Goal: Entertainment & Leisure: Consume media (video, audio)

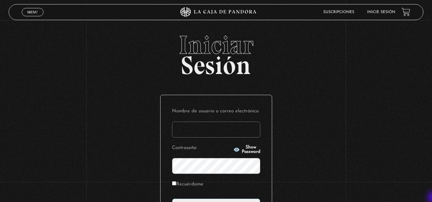
type input "vividan8108@gmail.com"
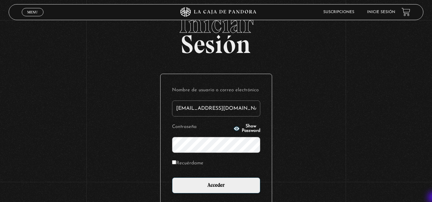
scroll to position [26, 0]
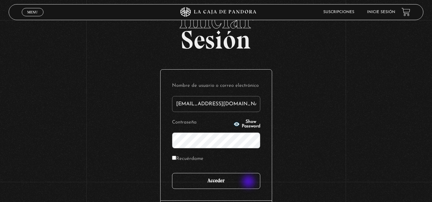
click at [249, 182] on input "Acceder" at bounding box center [216, 181] width 88 height 16
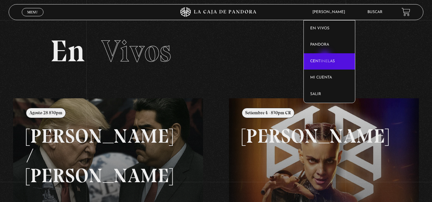
click at [325, 58] on link "Centinelas" at bounding box center [328, 61] width 51 height 17
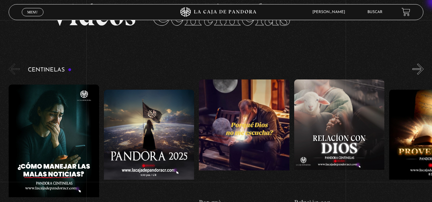
scroll to position [26, 0]
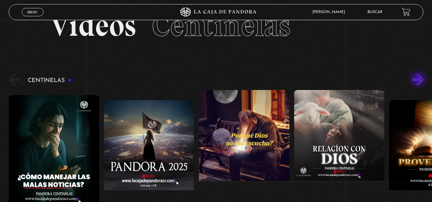
click at [419, 80] on button "»" at bounding box center [417, 79] width 11 height 11
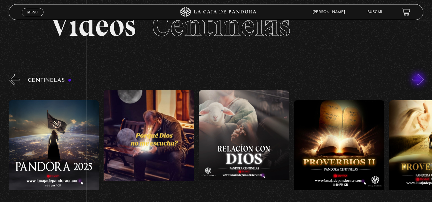
click at [419, 80] on button "»" at bounding box center [417, 79] width 11 height 11
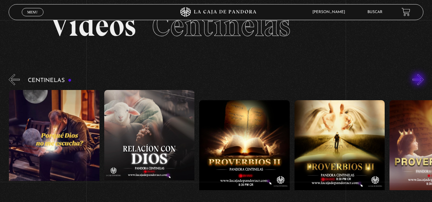
scroll to position [0, 190]
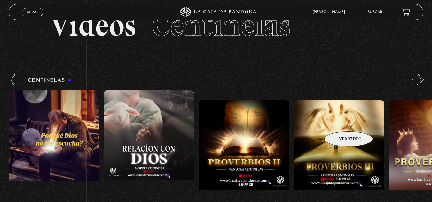
click at [340, 122] on figure at bounding box center [339, 157] width 90 height 115
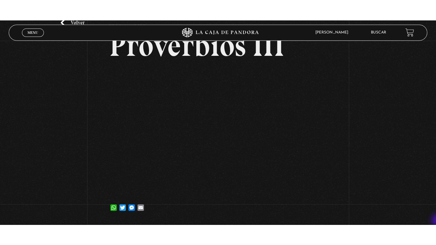
scroll to position [51, 0]
